Goal: Check status: Check status

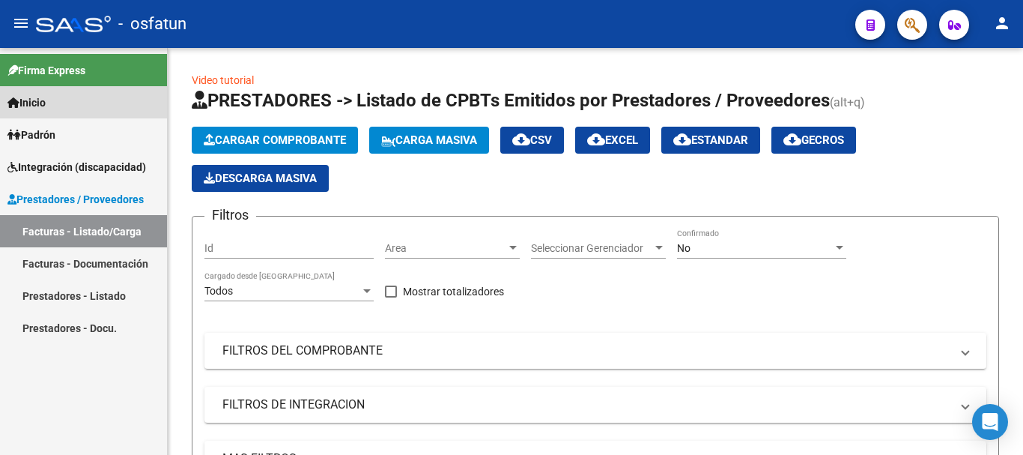
click at [46, 104] on span "Inicio" at bounding box center [26, 102] width 38 height 16
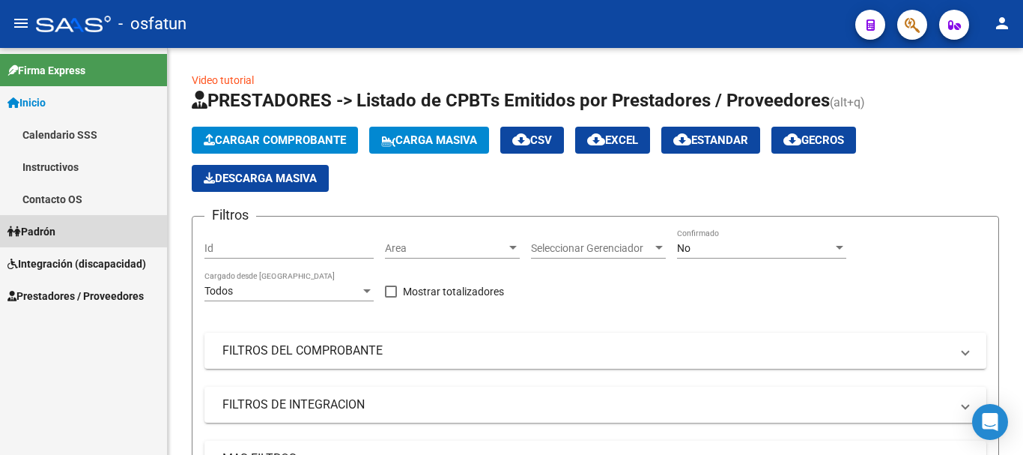
click at [53, 231] on span "Padrón" at bounding box center [31, 231] width 48 height 16
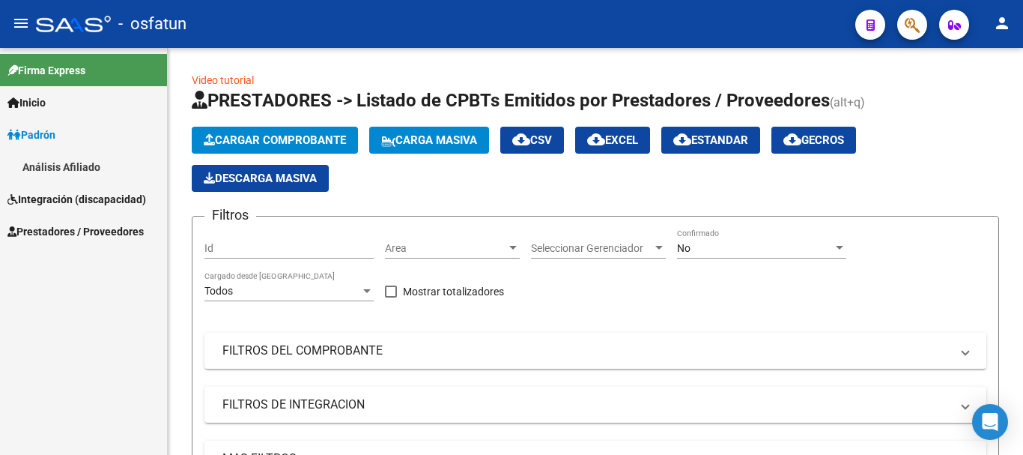
click at [69, 198] on span "Integración (discapacidad)" at bounding box center [76, 199] width 139 height 16
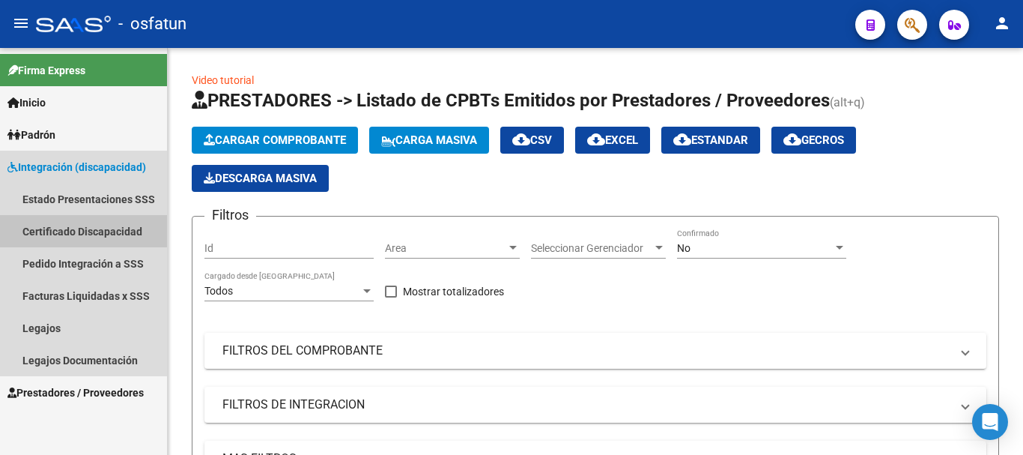
click at [82, 231] on link "Certificado Discapacidad" at bounding box center [83, 231] width 167 height 32
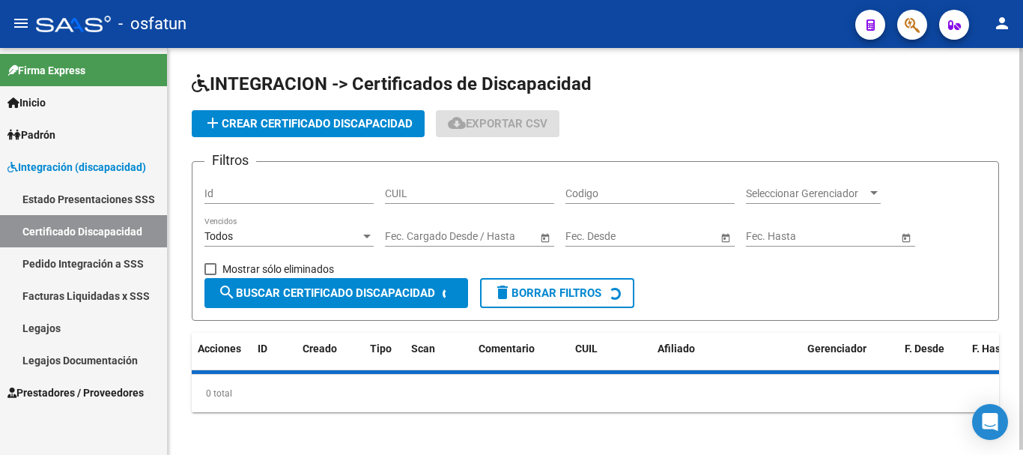
click at [415, 185] on div "CUIL" at bounding box center [469, 189] width 169 height 30
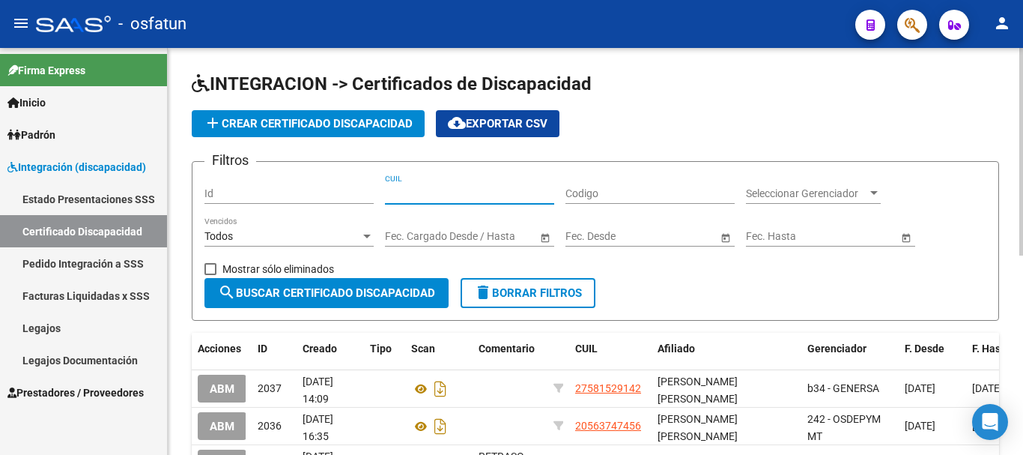
paste input "20-08066234-4"
type input "20-08066234-4"
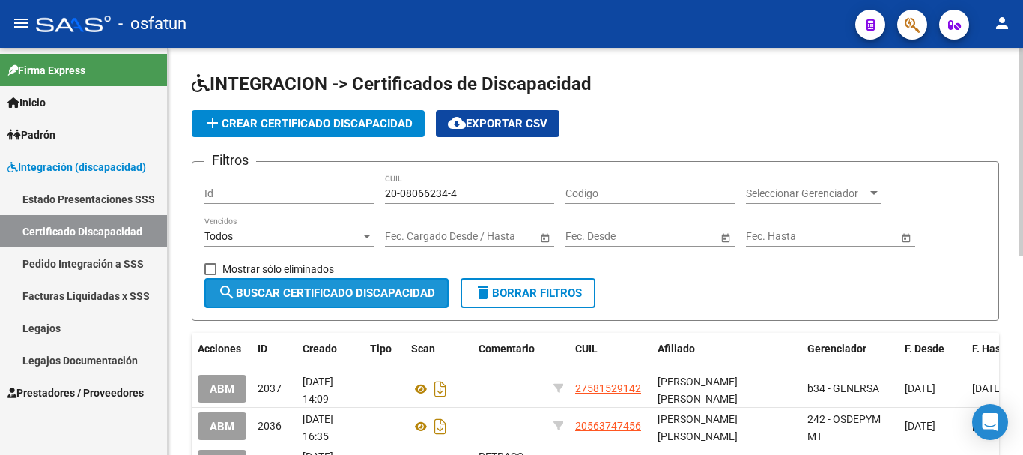
click at [377, 296] on span "search Buscar Certificado Discapacidad" at bounding box center [326, 292] width 217 height 13
